Goal: Information Seeking & Learning: Learn about a topic

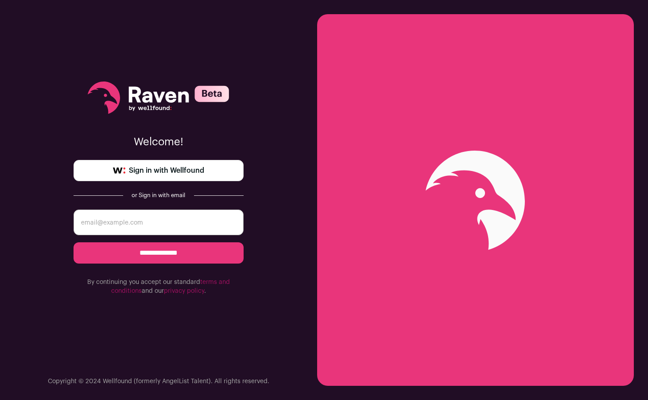
click at [160, 171] on span "Sign in with Wellfound" at bounding box center [166, 170] width 75 height 11
click at [161, 254] on input "**********" at bounding box center [159, 252] width 170 height 21
click at [126, 221] on input "email" at bounding box center [159, 223] width 170 height 26
click at [157, 170] on span "Sign in with Wellfound" at bounding box center [166, 170] width 75 height 11
click at [123, 218] on input "email" at bounding box center [159, 223] width 170 height 26
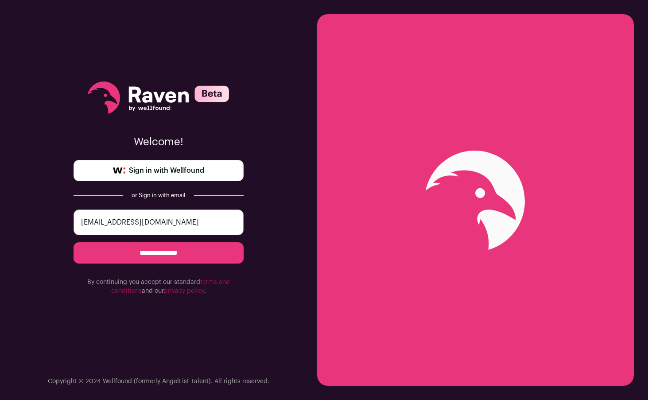
type input "mkipp2@gmail.com"
click at [159, 251] on input "**********" at bounding box center [159, 252] width 170 height 21
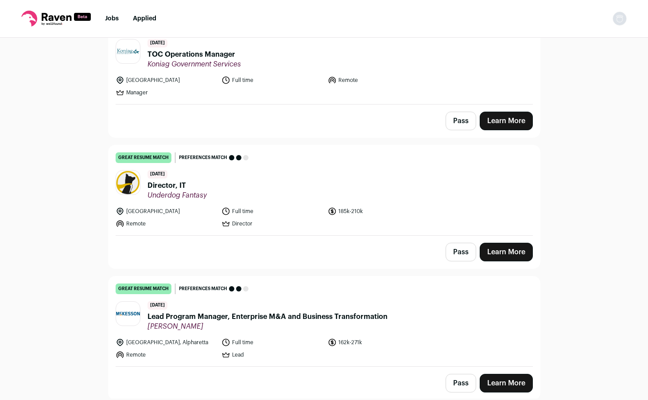
scroll to position [665, 0]
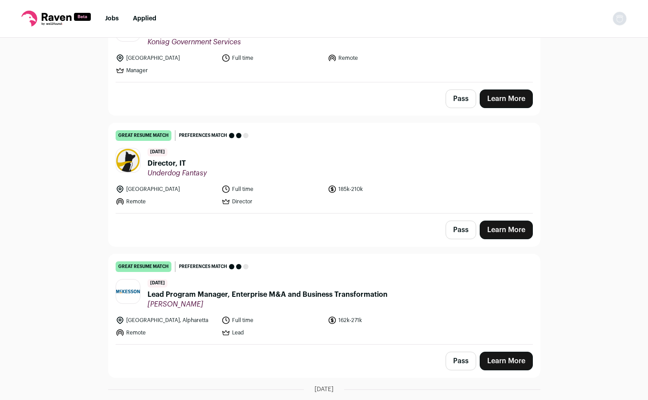
click at [183, 169] on span "Underdog Fantasy" at bounding box center [177, 173] width 59 height 9
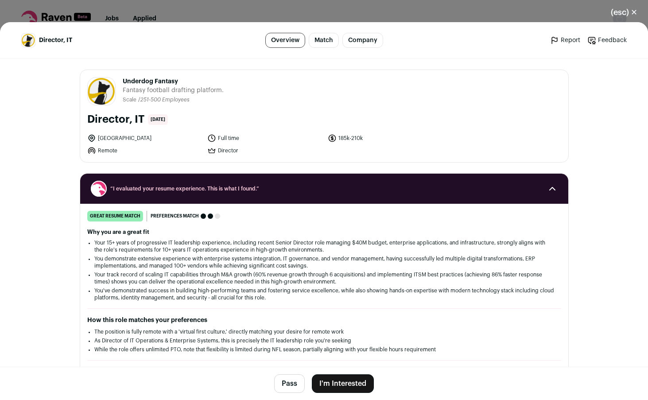
click at [627, 9] on button "(esc) ✕" at bounding box center [624, 12] width 48 height 19
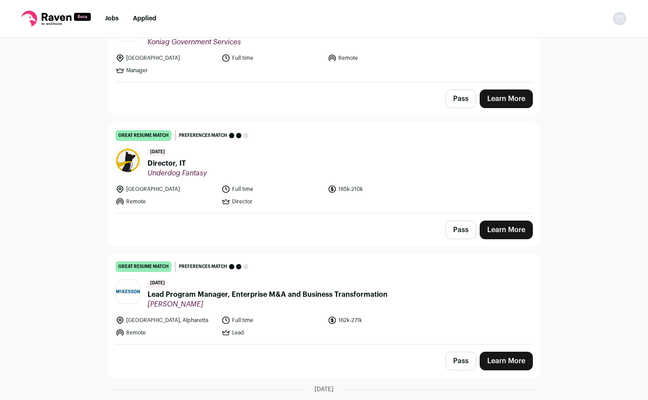
click at [273, 289] on span "Lead Program Manager, Enterprise M&A and Business Transformation" at bounding box center [268, 294] width 240 height 11
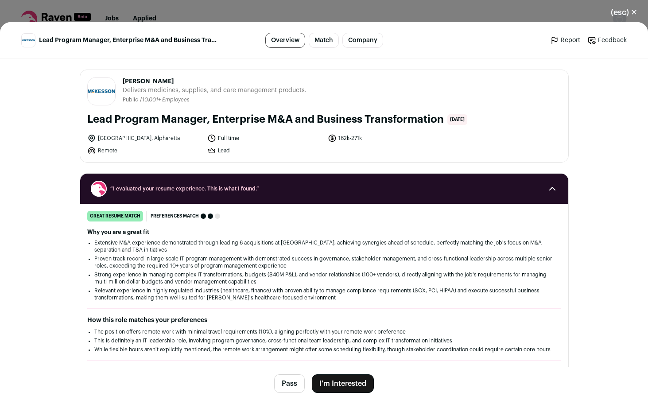
drag, startPoint x: 286, startPoint y: 121, endPoint x: 438, endPoint y: 121, distance: 152.4
click at [438, 121] on h1 "Lead Program Manager, Enterprise M&A and Business Transformation" at bounding box center [265, 120] width 357 height 14
click at [318, 243] on li "Extensive M&A experience demonstrated through leading 6 acquisitions at [GEOGRA…" at bounding box center [324, 246] width 460 height 14
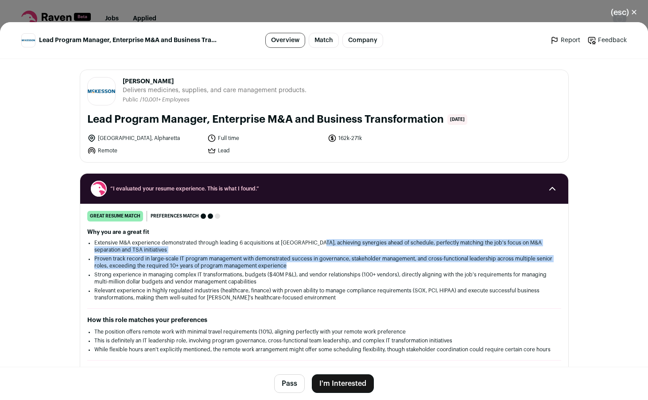
drag, startPoint x: 316, startPoint y: 243, endPoint x: 314, endPoint y: 268, distance: 25.4
click at [314, 268] on ul "Extensive M&A experience demonstrated through leading 6 acquisitions at [PERSON…" at bounding box center [324, 270] width 460 height 62
click at [316, 266] on li "Proven track record in large-scale IT program management with demonstrated succ…" at bounding box center [324, 262] width 460 height 14
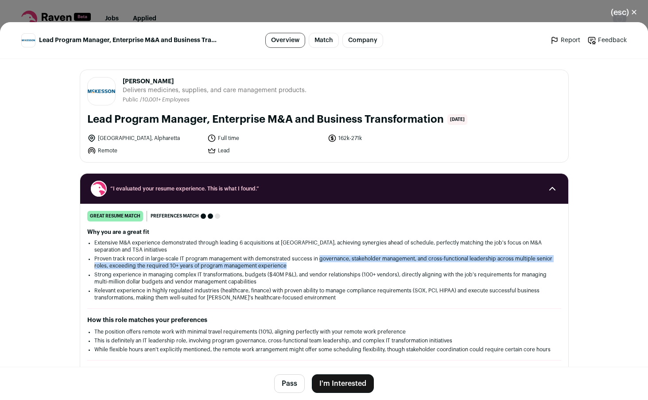
drag, startPoint x: 316, startPoint y: 265, endPoint x: 314, endPoint y: 259, distance: 6.5
click at [314, 259] on li "Proven track record in large-scale IT program management with demonstrated succ…" at bounding box center [324, 262] width 460 height 14
click at [313, 264] on li "Proven track record in large-scale IT program management with demonstrated succ…" at bounding box center [324, 262] width 460 height 14
click at [312, 261] on li "Proven track record in large-scale IT program management with demonstrated succ…" at bounding box center [324, 262] width 460 height 14
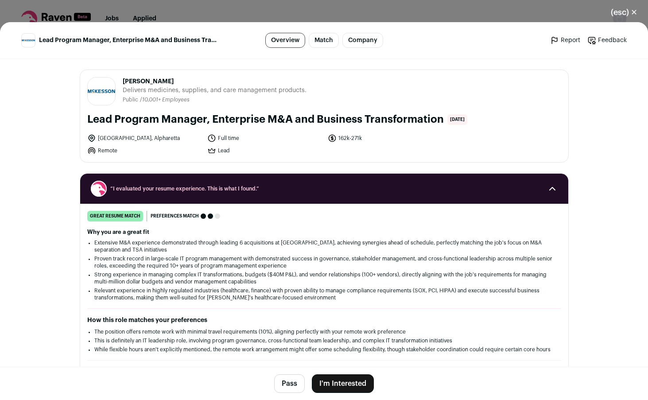
click at [257, 283] on li "Strong experience in managing complex IT transformations, budgets ($40M P&L), a…" at bounding box center [324, 278] width 460 height 14
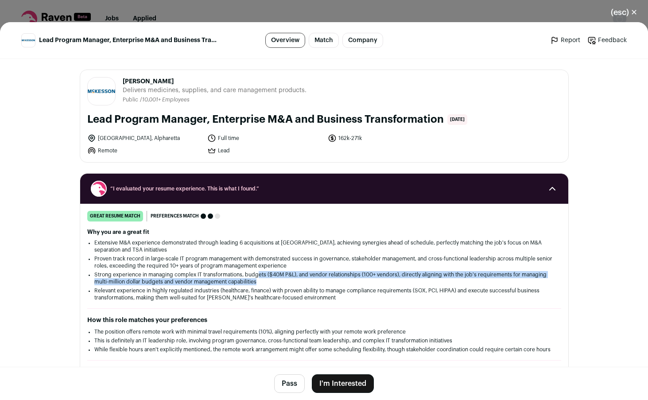
drag, startPoint x: 258, startPoint y: 282, endPoint x: 255, endPoint y: 275, distance: 8.3
click at [255, 275] on li "Strong experience in managing complex IT transformations, budgets ($40M P&L), a…" at bounding box center [324, 278] width 460 height 14
click at [267, 281] on li "Strong experience in managing complex IT transformations, budgets ($40M P&L), a…" at bounding box center [324, 278] width 460 height 14
drag, startPoint x: 267, startPoint y: 281, endPoint x: 255, endPoint y: 274, distance: 13.7
click at [255, 274] on li "Strong experience in managing complex IT transformations, budgets ($40M P&L), a…" at bounding box center [324, 278] width 460 height 14
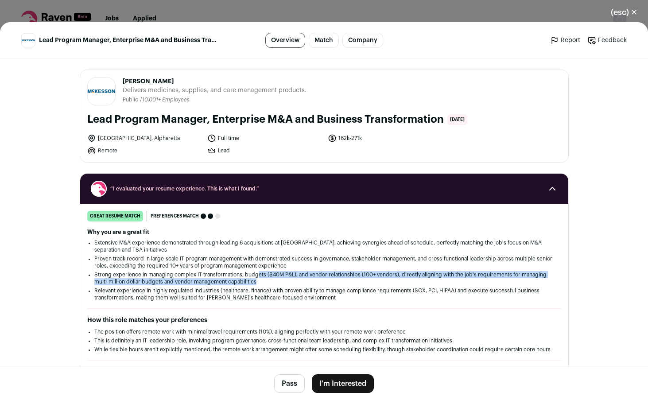
click at [260, 283] on li "Strong experience in managing complex IT transformations, budgets ($40M P&L), a…" at bounding box center [324, 278] width 460 height 14
drag, startPoint x: 256, startPoint y: 282, endPoint x: 249, endPoint y: 274, distance: 10.4
click at [249, 274] on li "Strong experience in managing complex IT transformations, budgets ($40M P&L), a…" at bounding box center [324, 278] width 460 height 14
click at [260, 279] on li "Strong experience in managing complex IT transformations, budgets ($40M P&L), a…" at bounding box center [324, 278] width 460 height 14
drag, startPoint x: 256, startPoint y: 279, endPoint x: 254, endPoint y: 275, distance: 4.6
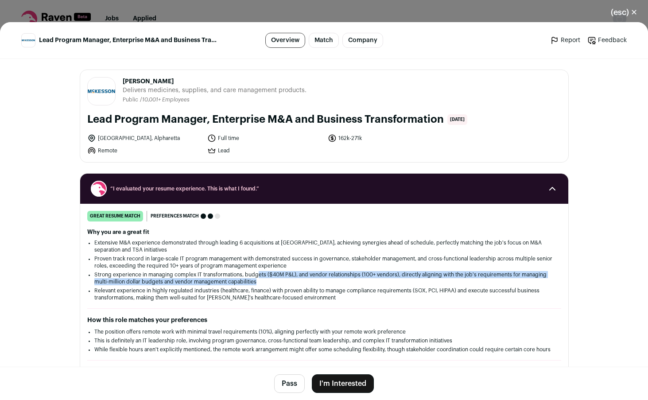
click at [254, 275] on li "Strong experience in managing complex IT transformations, budgets ($40M P&L), a…" at bounding box center [324, 278] width 460 height 14
